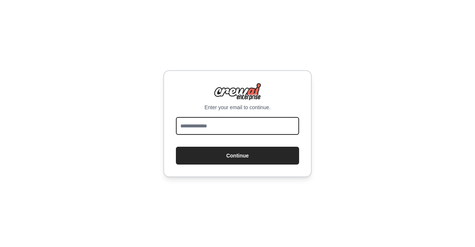
click at [248, 126] on input "email" at bounding box center [237, 126] width 123 height 18
type input "**********"
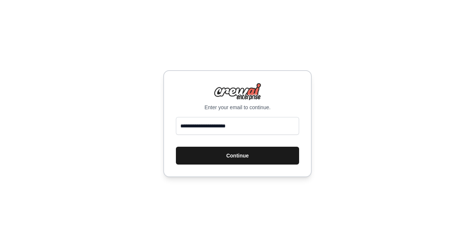
click at [258, 163] on button "Continue" at bounding box center [237, 156] width 123 height 18
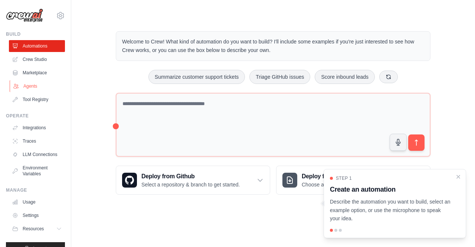
click at [40, 88] on link "Agents" at bounding box center [38, 86] width 56 height 12
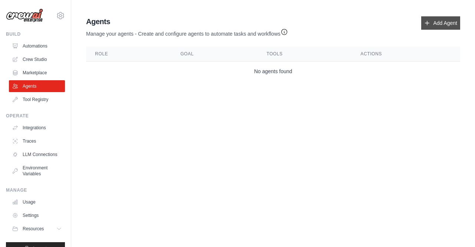
click at [441, 22] on link "Add Agent" at bounding box center [441, 22] width 39 height 13
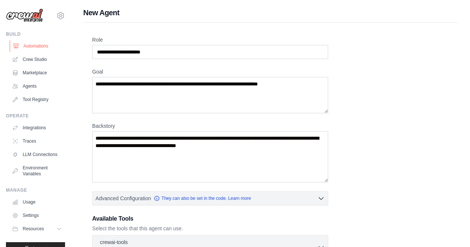
click at [30, 45] on link "Automations" at bounding box center [38, 46] width 56 height 12
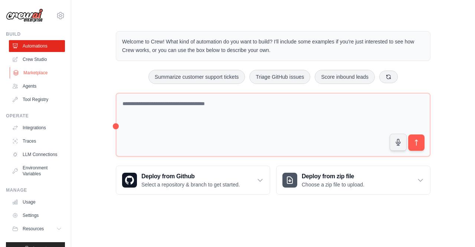
click at [35, 77] on link "Marketplace" at bounding box center [38, 73] width 56 height 12
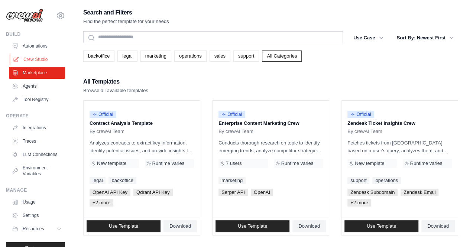
click at [36, 59] on link "Crew Studio" at bounding box center [38, 59] width 56 height 12
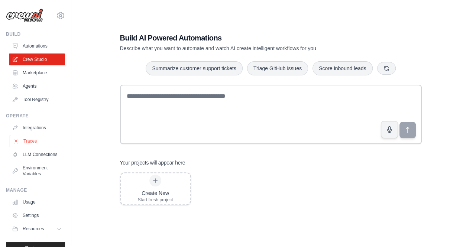
scroll to position [19, 0]
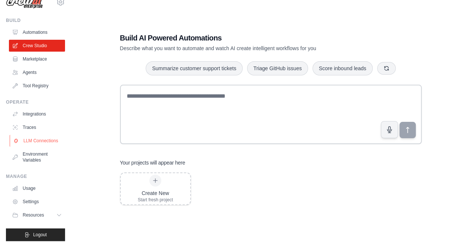
click at [32, 135] on link "LLM Connections" at bounding box center [38, 141] width 56 height 12
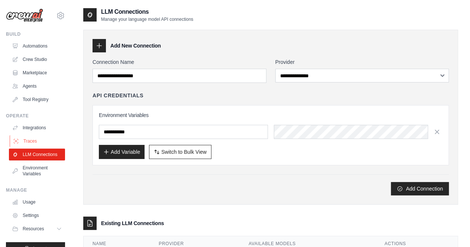
click at [31, 142] on link "Traces" at bounding box center [38, 141] width 56 height 12
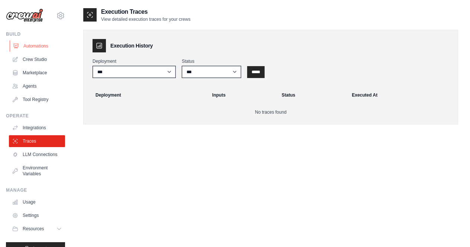
click at [42, 47] on link "Automations" at bounding box center [38, 46] width 56 height 12
